Goal: Information Seeking & Learning: Find specific fact

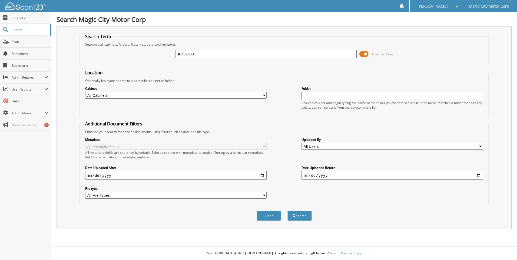
type input "JL332698"
click at [287, 211] on button "Search" at bounding box center [299, 216] width 24 height 10
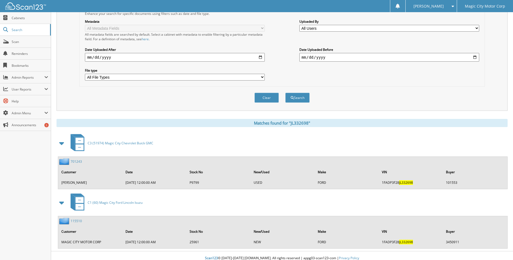
scroll to position [123, 0]
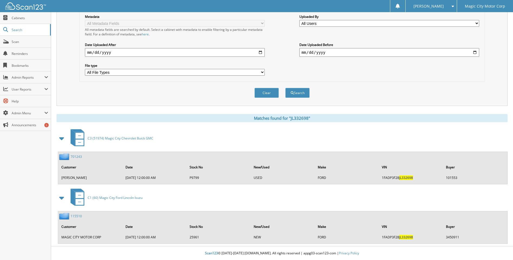
click at [78, 217] on link "115510" at bounding box center [76, 216] width 11 height 5
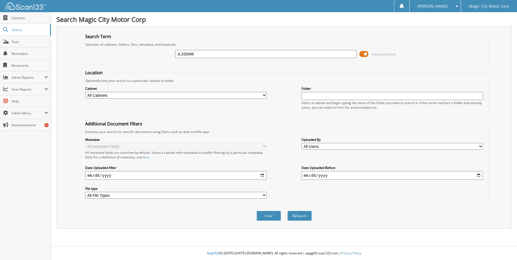
type input "JL332698"
click at [297, 217] on button "Search" at bounding box center [299, 216] width 24 height 10
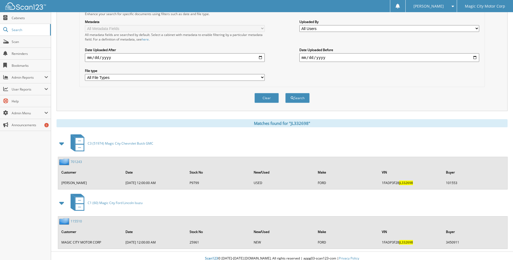
scroll to position [123, 0]
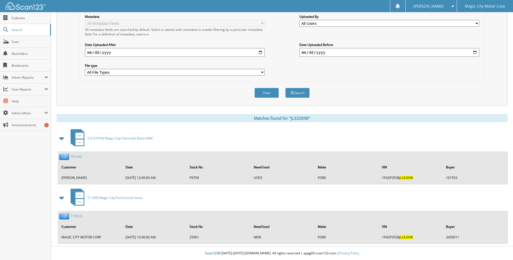
click at [79, 156] on link "701243" at bounding box center [76, 156] width 11 height 5
